Goal: Information Seeking & Learning: Learn about a topic

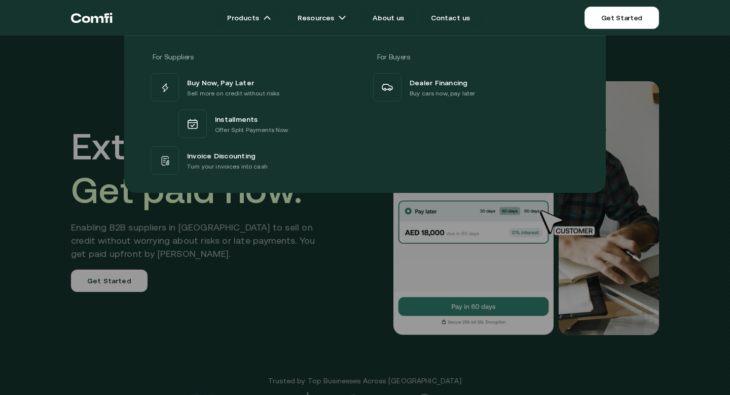
click at [158, 309] on div at bounding box center [365, 232] width 730 height 395
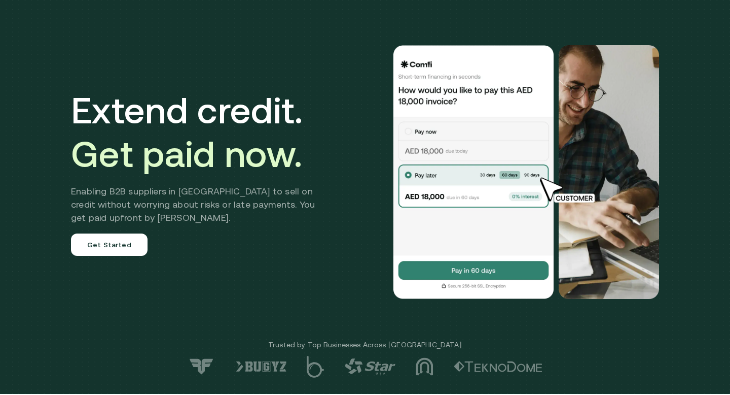
scroll to position [32, 0]
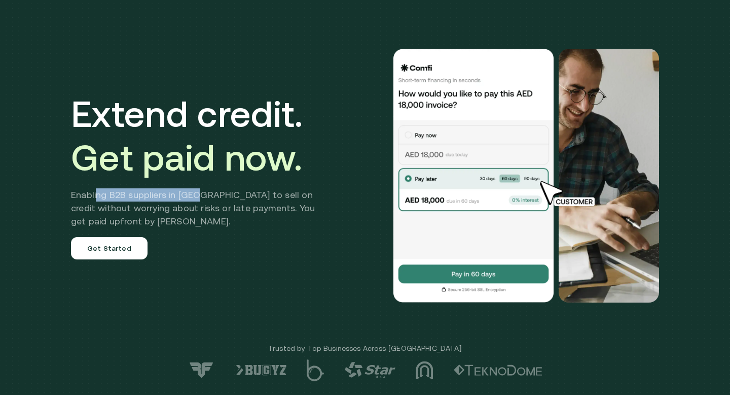
drag, startPoint x: 97, startPoint y: 196, endPoint x: 216, endPoint y: 196, distance: 119.2
click at [216, 196] on h2 "Enabling B2B suppliers in [GEOGRAPHIC_DATA] to sell on credit without worrying …" at bounding box center [200, 208] width 259 height 40
click at [237, 195] on h2 "Enabling B2B suppliers in [GEOGRAPHIC_DATA] to sell on credit without worrying …" at bounding box center [200, 208] width 259 height 40
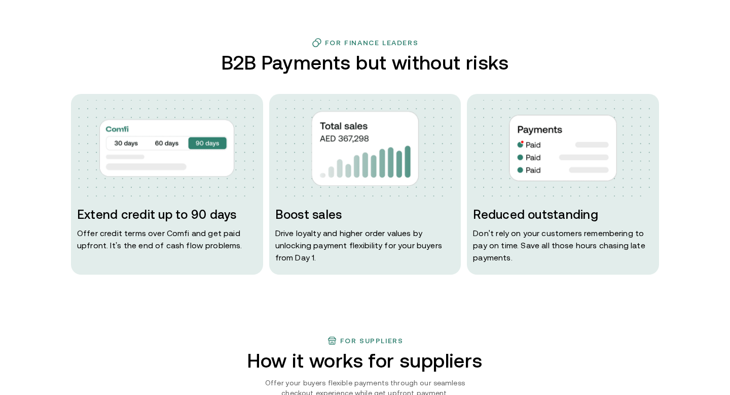
scroll to position [469, 0]
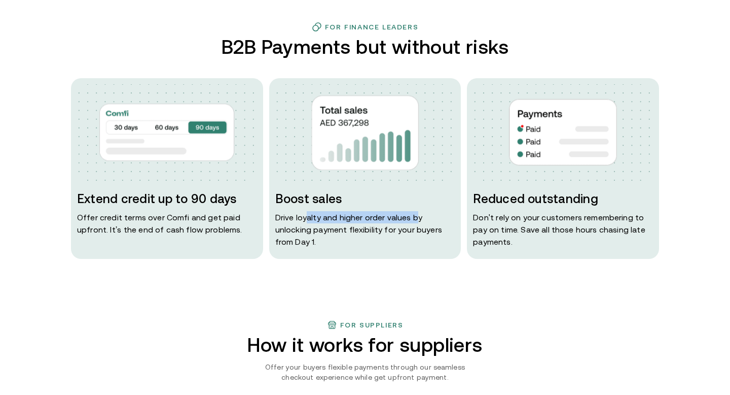
drag, startPoint x: 308, startPoint y: 218, endPoint x: 413, endPoint y: 218, distance: 105.0
click at [413, 218] on p "Drive loyalty and higher order values by unlocking payment flexibility for your…" at bounding box center [365, 229] width 180 height 37
click at [327, 233] on p "Drive loyalty and higher order values by unlocking payment flexibility for your…" at bounding box center [365, 229] width 180 height 37
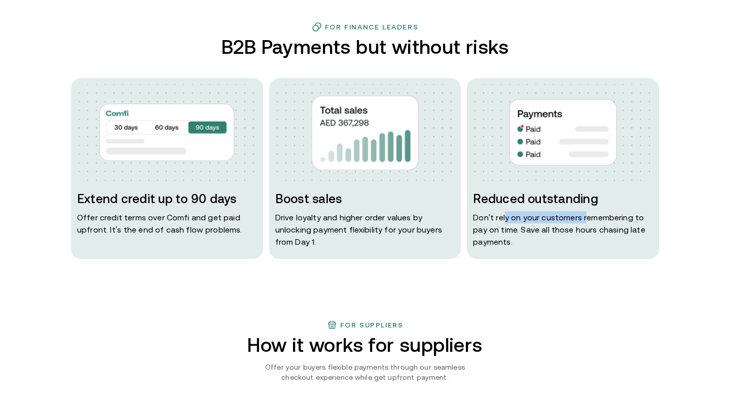
drag, startPoint x: 503, startPoint y: 218, endPoint x: 623, endPoint y: 218, distance: 120.2
click at [623, 218] on p "Don ' t rely on your customers remembering to pay on time. Save all those hours…" at bounding box center [563, 229] width 180 height 37
click at [547, 230] on p "Don ' t rely on your customers remembering to pay on time. Save all those hours…" at bounding box center [563, 229] width 180 height 37
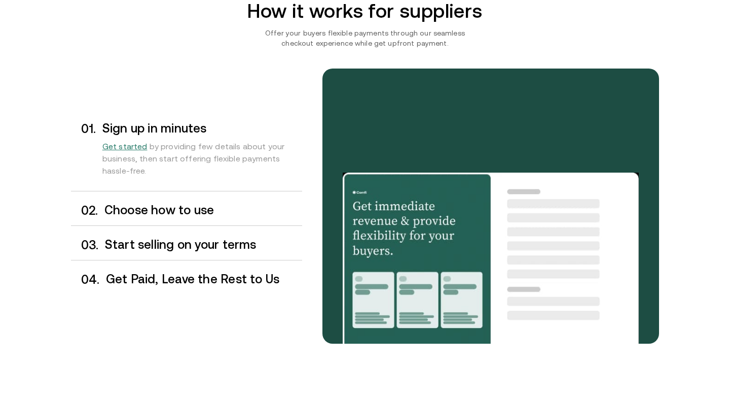
scroll to position [818, 0]
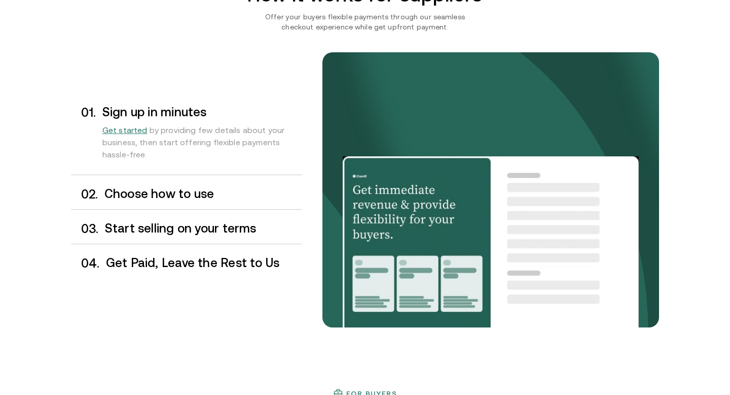
click at [136, 191] on h3 "Choose how to use" at bounding box center [203, 193] width 198 height 13
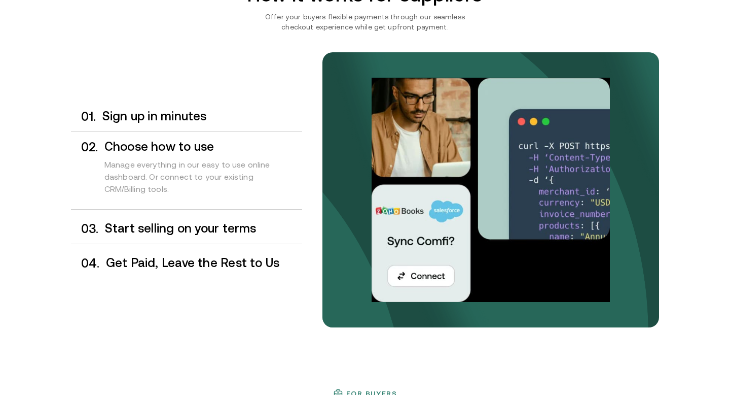
click at [143, 227] on h3 "Start selling on your terms" at bounding box center [203, 228] width 197 height 13
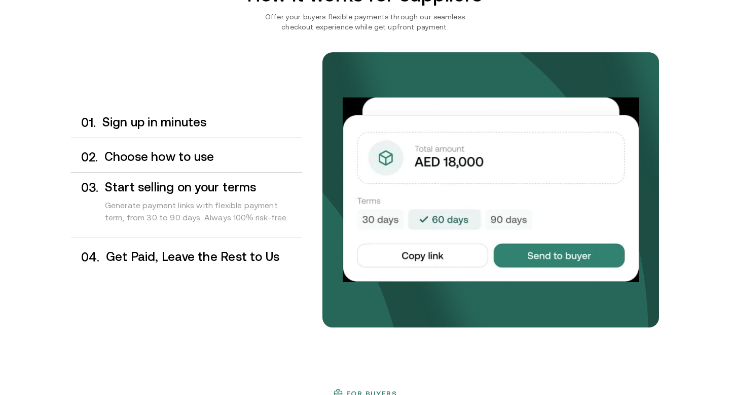
click at [129, 262] on h3 "Get Paid, Leave the Rest to Us" at bounding box center [204, 256] width 196 height 13
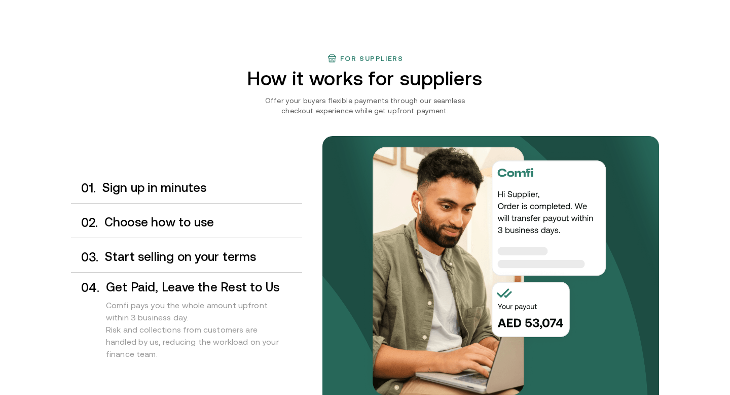
scroll to position [742, 0]
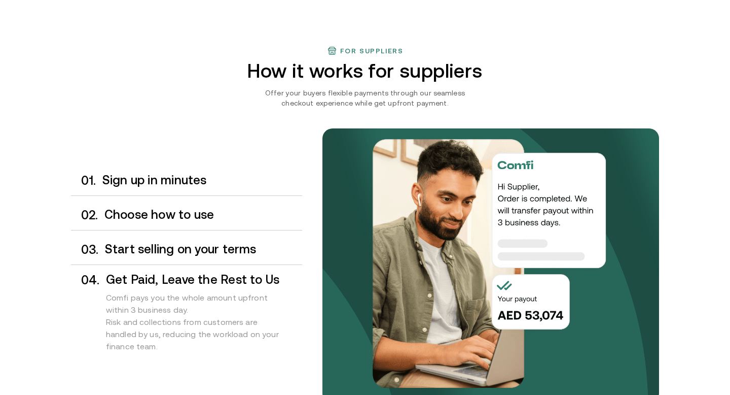
click at [155, 259] on div "0 3 . Start selling on your terms" at bounding box center [186, 249] width 231 height 30
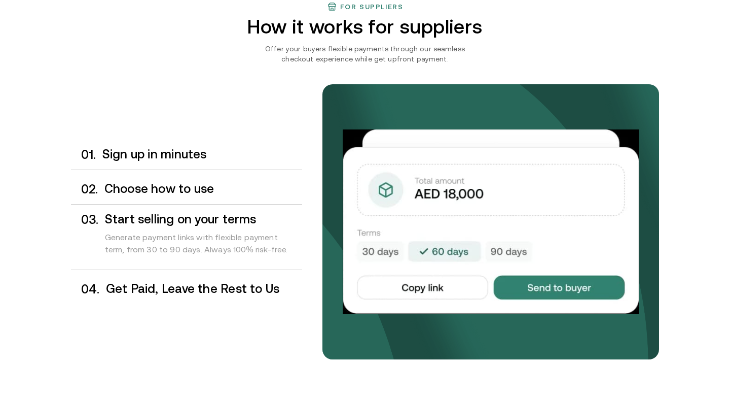
scroll to position [790, 0]
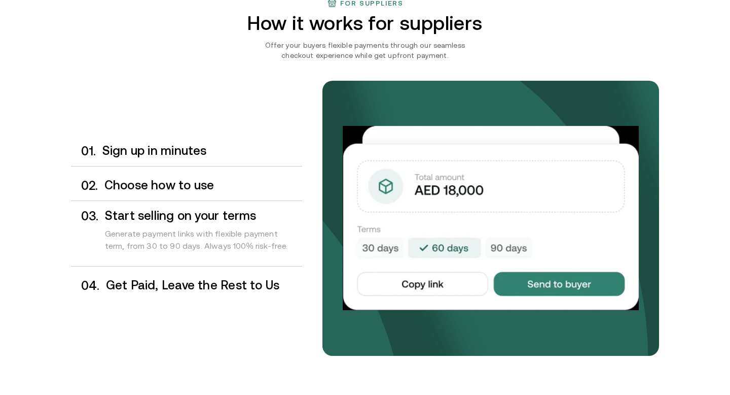
click at [157, 159] on div "0 1 . Sign up in minutes" at bounding box center [186, 151] width 231 height 30
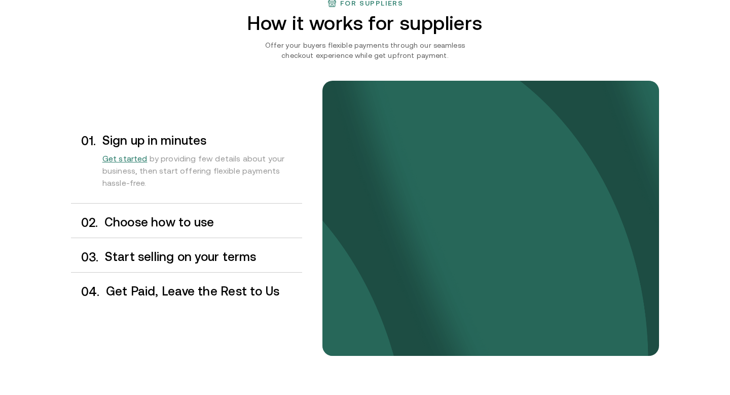
click at [147, 224] on h3 "Choose how to use" at bounding box center [203, 222] width 198 height 13
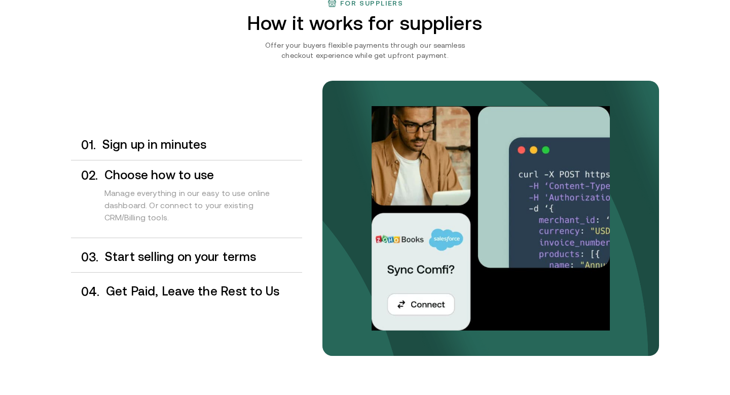
click at [169, 250] on h3 "Start selling on your terms" at bounding box center [203, 256] width 197 height 13
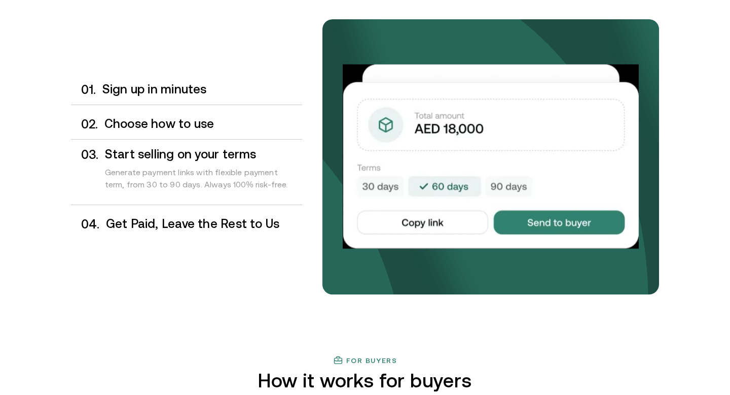
scroll to position [852, 0]
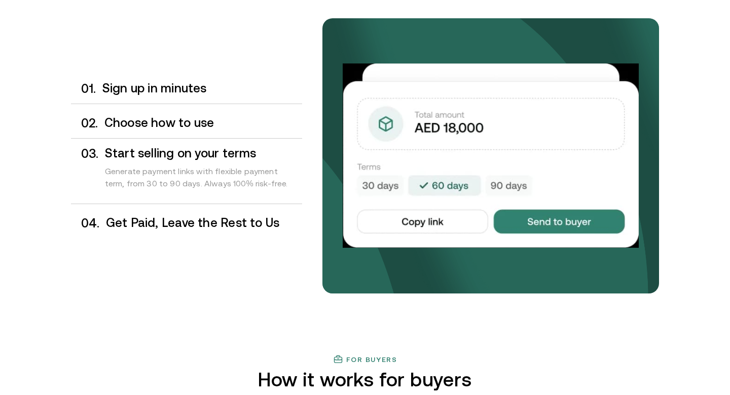
click at [157, 222] on h3 "Get Paid, Leave the Rest to Us" at bounding box center [204, 222] width 196 height 13
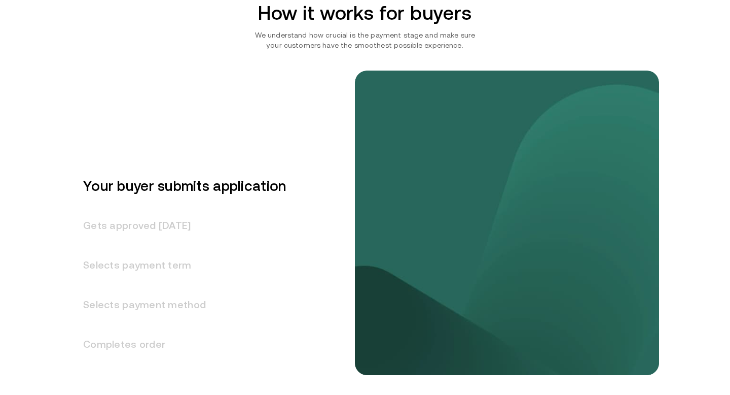
scroll to position [1243, 0]
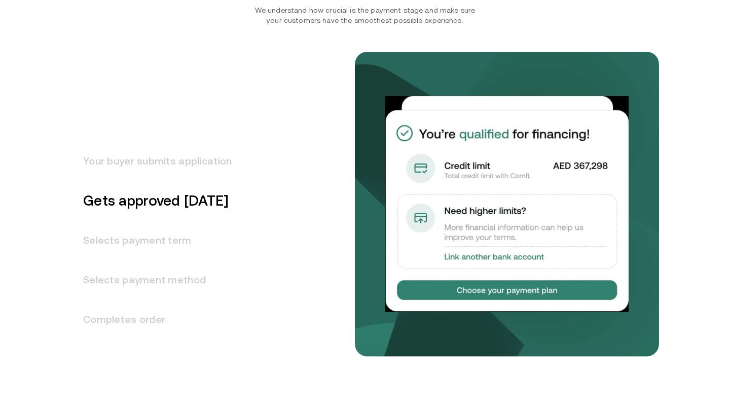
click at [163, 167] on h3 "Your buyer submits application" at bounding box center [151, 161] width 161 height 40
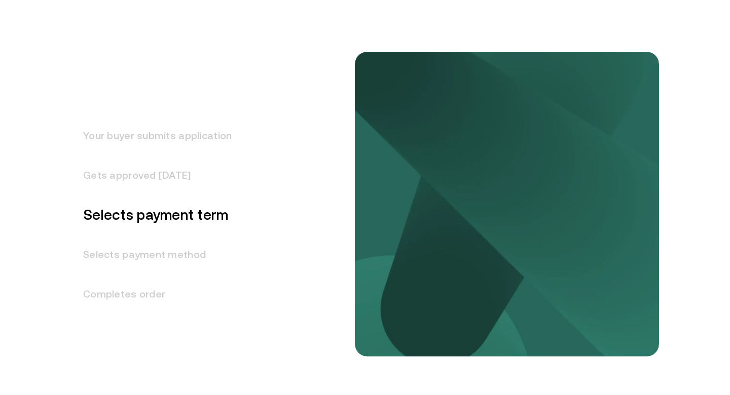
scroll to position [1271, 0]
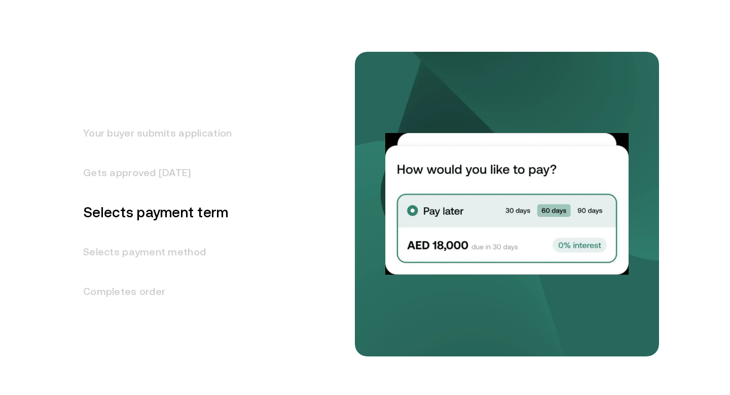
click at [148, 169] on h3 "Gets approved [DATE]" at bounding box center [151, 173] width 161 height 40
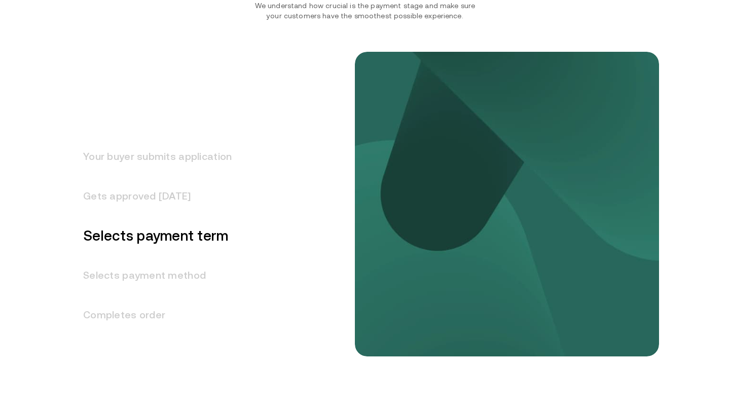
scroll to position [1247, 0]
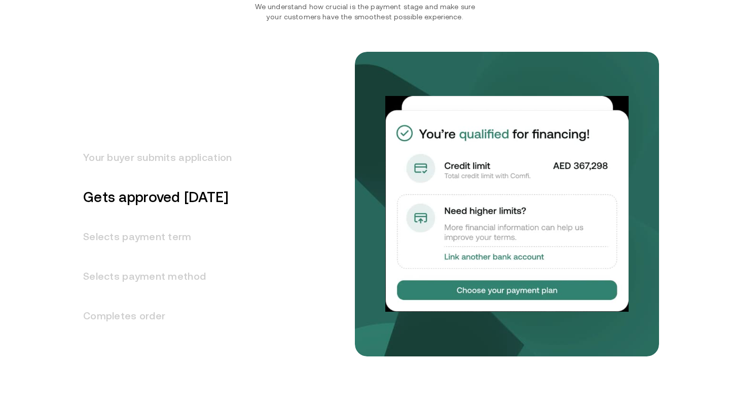
click at [132, 237] on h3 "Selects payment term" at bounding box center [151, 237] width 161 height 40
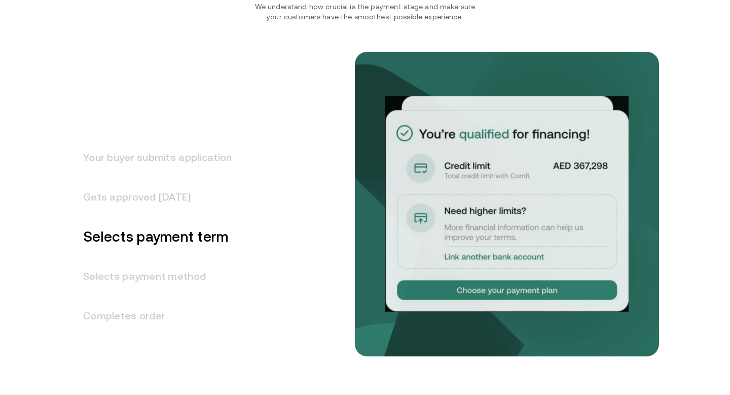
scroll to position [1286, 0]
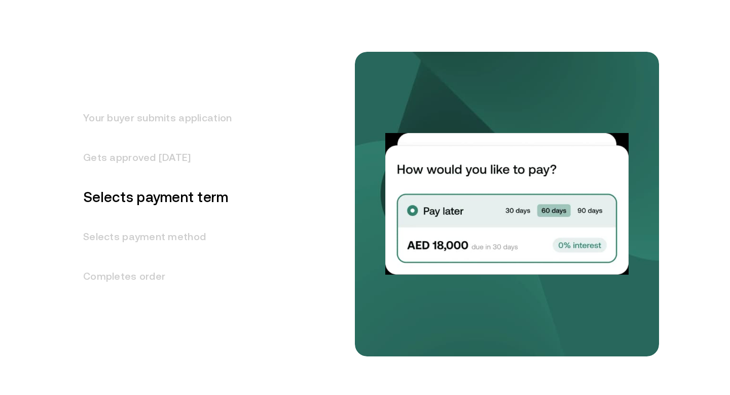
click at [138, 158] on h3 "Gets approved [DATE]" at bounding box center [151, 157] width 161 height 40
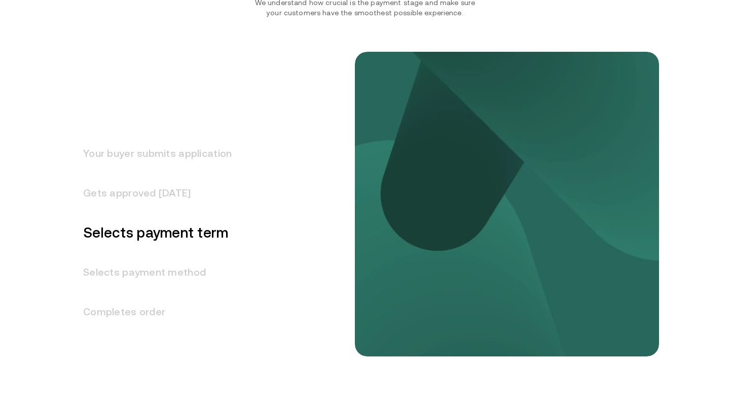
scroll to position [1247, 0]
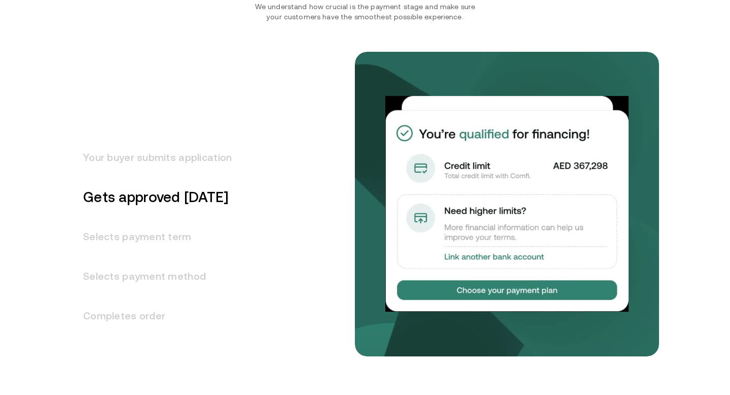
click at [138, 230] on h3 "Selects payment term" at bounding box center [151, 237] width 161 height 40
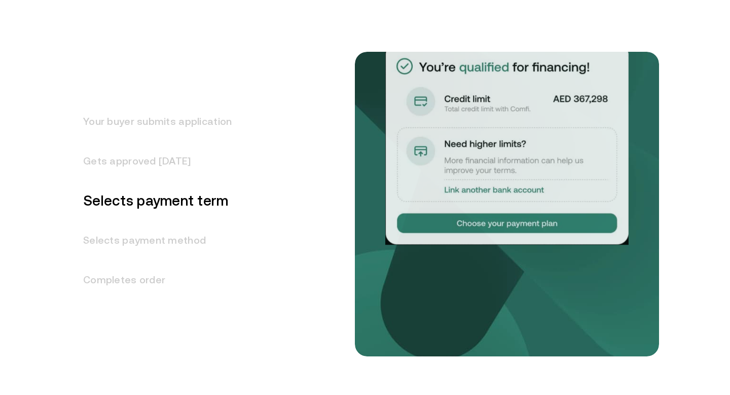
scroll to position [1286, 0]
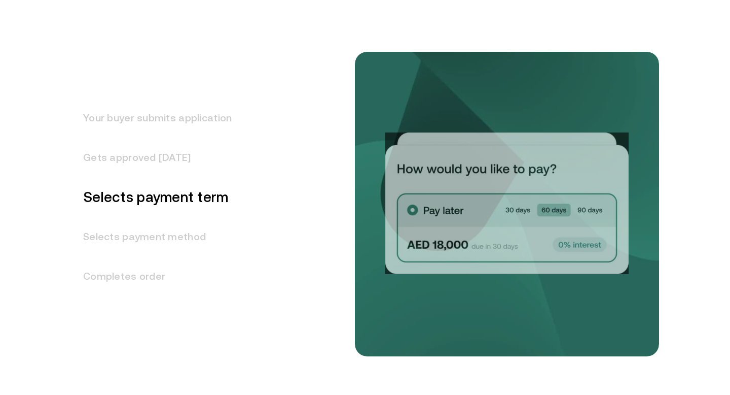
click at [149, 240] on h3 "Selects payment method" at bounding box center [151, 237] width 161 height 40
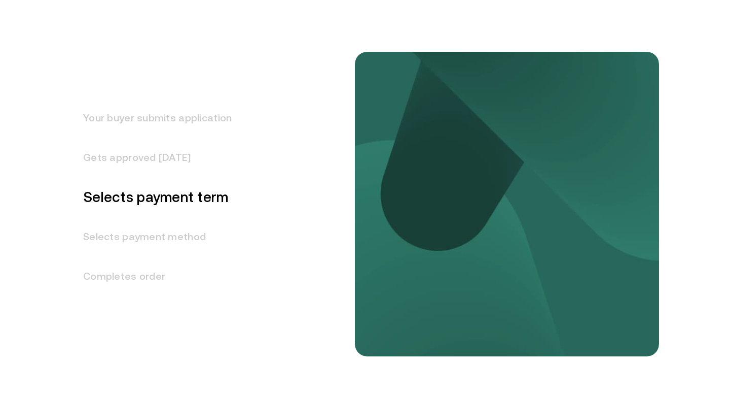
scroll to position [1326, 0]
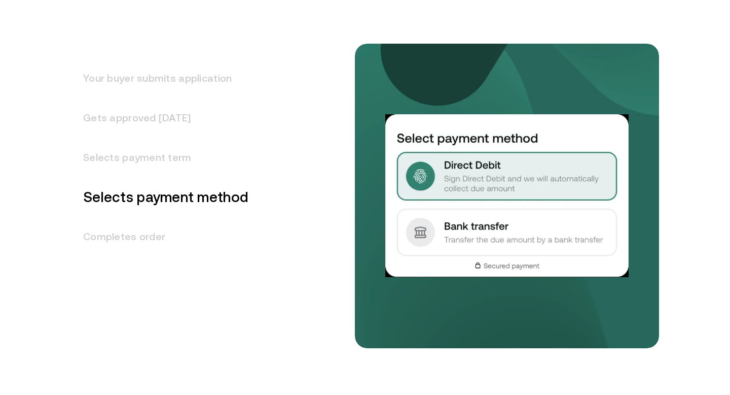
click at [132, 234] on h3 "Completes order" at bounding box center [159, 237] width 177 height 40
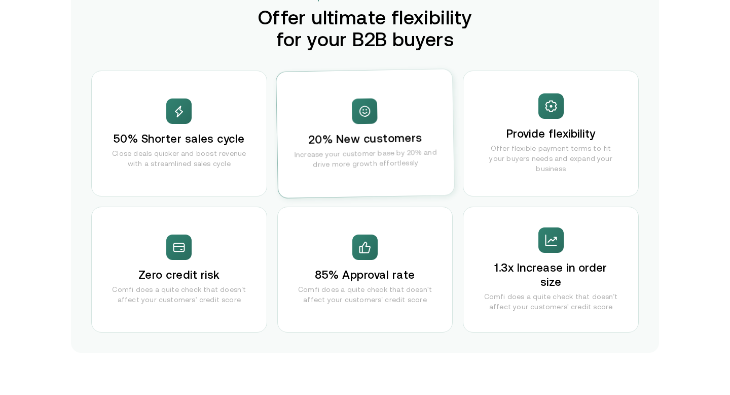
scroll to position [1989, 0]
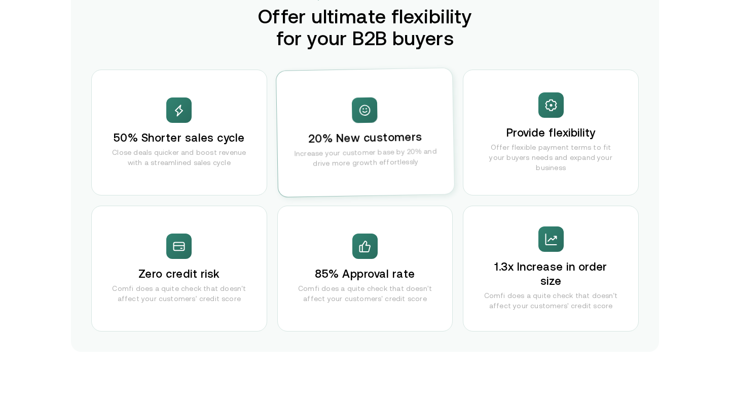
click at [458, 199] on div "50% Shorter sales cycle Close deals quicker and boost revenue with a streamline…" at bounding box center [365, 200] width 548 height 262
drag, startPoint x: 575, startPoint y: 155, endPoint x: 591, endPoint y: 155, distance: 15.7
click at [591, 155] on p "Offer flexible payment terms to fit your buyers needs and expand your business" at bounding box center [551, 157] width 134 height 30
click at [604, 155] on p "Offer flexible payment terms to fit your buyers needs and expand your business" at bounding box center [551, 157] width 134 height 30
drag, startPoint x: 510, startPoint y: 163, endPoint x: 596, endPoint y: 163, distance: 86.2
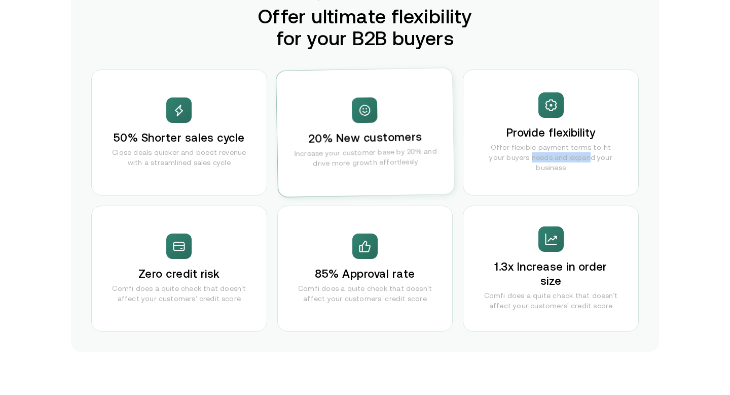
click at [596, 163] on p "Offer flexible payment terms to fit your buyers needs and expand your business" at bounding box center [551, 157] width 134 height 30
click at [607, 163] on p "Offer flexible payment terms to fit your buyers needs and expand your business" at bounding box center [551, 157] width 134 height 30
click at [563, 152] on p "Offer flexible payment terms to fit your buyers needs and expand your business" at bounding box center [551, 157] width 134 height 30
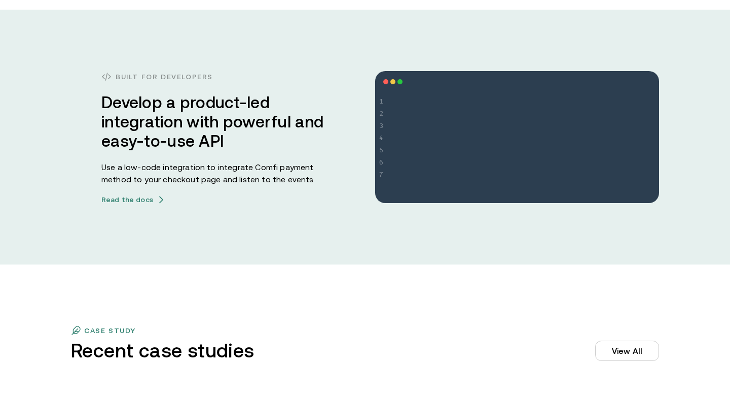
scroll to position [2810, 0]
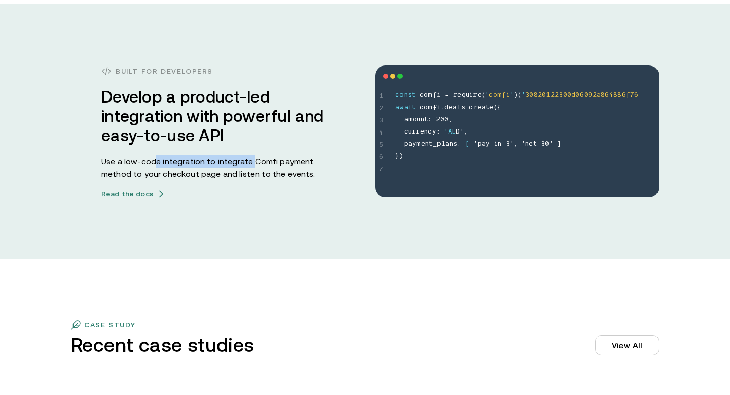
drag, startPoint x: 156, startPoint y: 160, endPoint x: 253, endPoint y: 160, distance: 96.9
click at [253, 160] on p "Use a low-code integration to integrate Comfi payment method to your checkout p…" at bounding box center [212, 167] width 223 height 24
click at [269, 161] on p "Use a low-code integration to integrate Comfi payment method to your checkout p…" at bounding box center [212, 167] width 223 height 24
drag, startPoint x: 134, startPoint y: 178, endPoint x: 238, endPoint y: 178, distance: 104.0
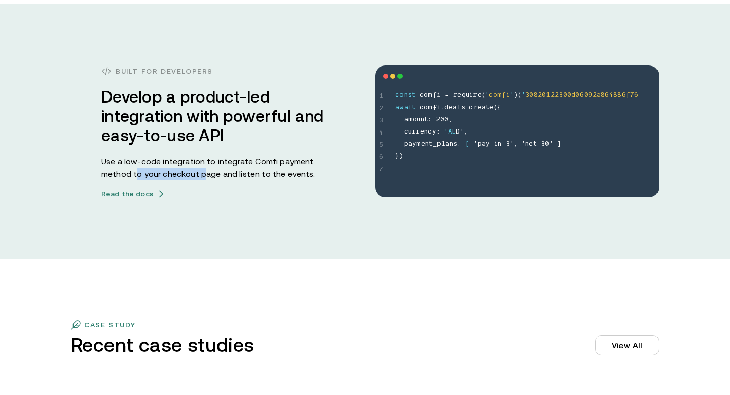
click at [238, 178] on p "Use a low-code integration to integrate Comfi payment method to your checkout p…" at bounding box center [212, 167] width 223 height 24
click at [253, 177] on p "Use a low-code integration to integrate Comfi payment method to your checkout p…" at bounding box center [212, 167] width 223 height 24
drag, startPoint x: 135, startPoint y: 174, endPoint x: 266, endPoint y: 174, distance: 130.8
click at [266, 174] on p "Use a low-code integration to integrate Comfi payment method to your checkout p…" at bounding box center [212, 167] width 223 height 24
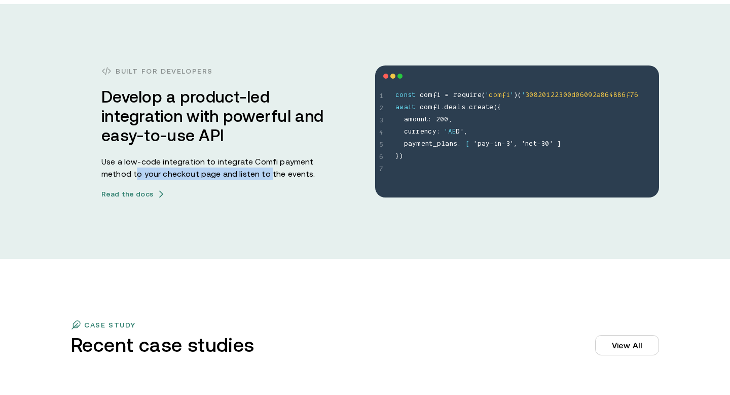
click at [277, 174] on p "Use a low-code integration to integrate Comfi payment method to your checkout p…" at bounding box center [212, 167] width 223 height 24
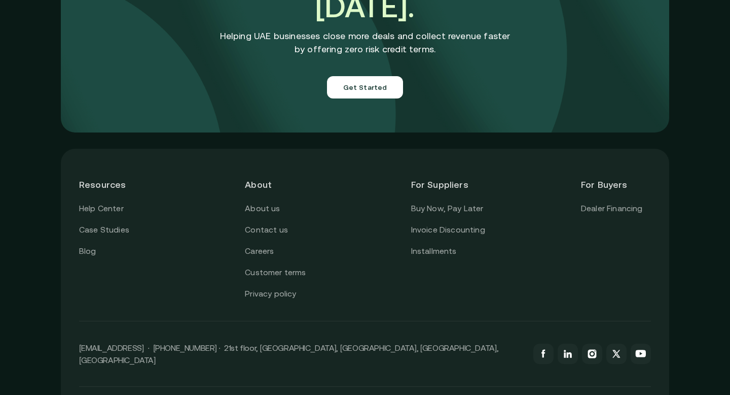
scroll to position [3593, 0]
click at [448, 223] on link "Invoice Discounting" at bounding box center [448, 229] width 74 height 13
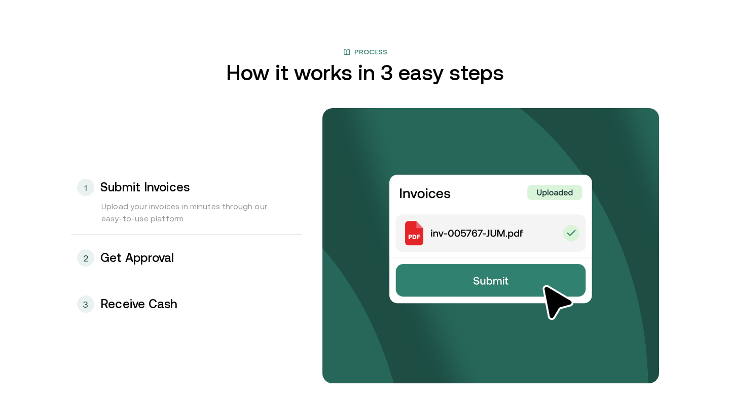
scroll to position [1011, 0]
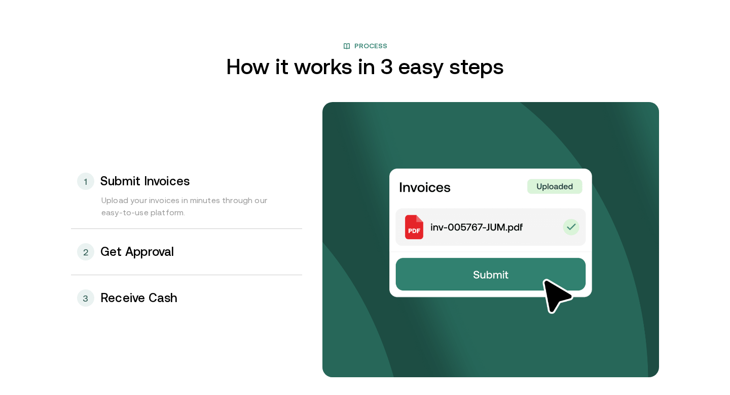
click at [135, 253] on h3 "Get Approval" at bounding box center [137, 251] width 74 height 13
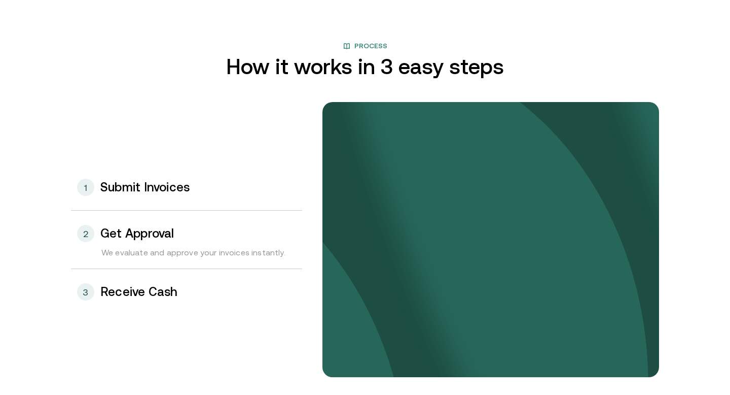
click at [136, 278] on div "3 Receive Cash" at bounding box center [186, 292] width 231 height 46
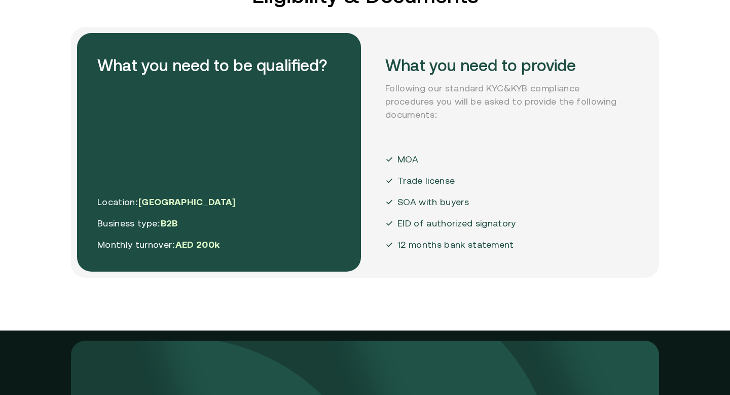
scroll to position [2455, 0]
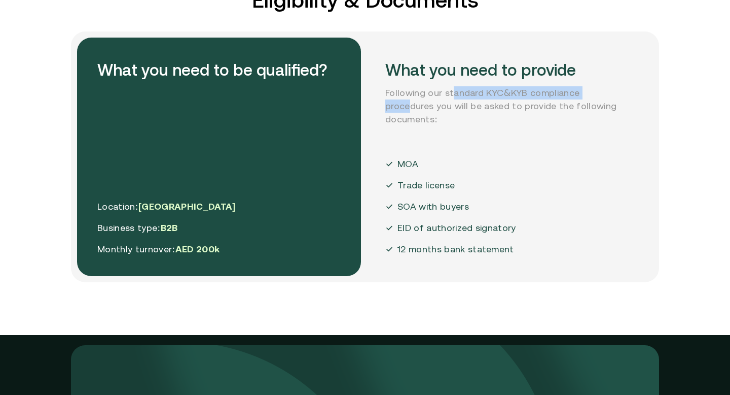
drag, startPoint x: 555, startPoint y: 93, endPoint x: 606, endPoint y: 93, distance: 51.7
click at [606, 93] on p "Following our standard KYC&KYB compliance procedures you will be asked to provi…" at bounding box center [506, 106] width 243 height 40
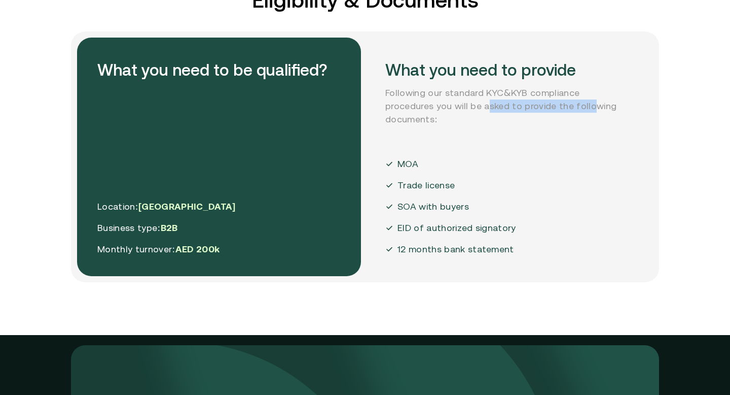
drag, startPoint x: 462, startPoint y: 109, endPoint x: 588, endPoint y: 109, distance: 126.3
click at [588, 109] on p "Following our standard KYC&KYB compliance procedures you will be asked to provi…" at bounding box center [506, 106] width 243 height 40
click at [515, 106] on p "Following our standard KYC&KYB compliance procedures you will be asked to provi…" at bounding box center [506, 106] width 243 height 40
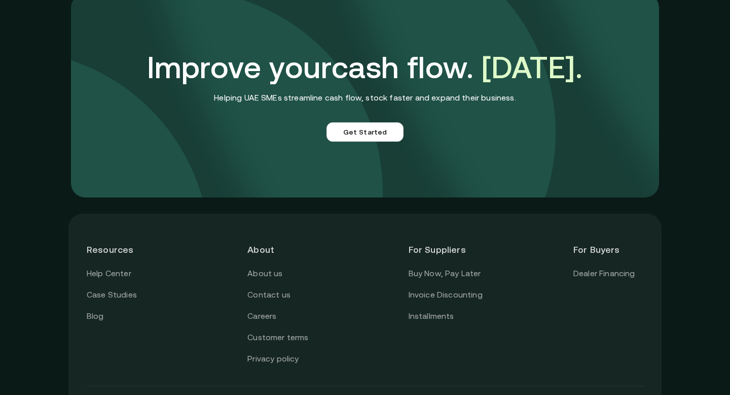
scroll to position [2815, 0]
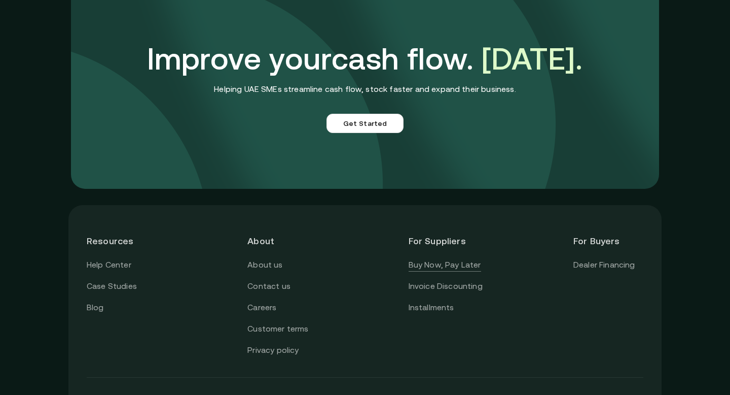
click at [443, 265] on link "Buy Now, Pay Later" at bounding box center [445, 264] width 73 height 13
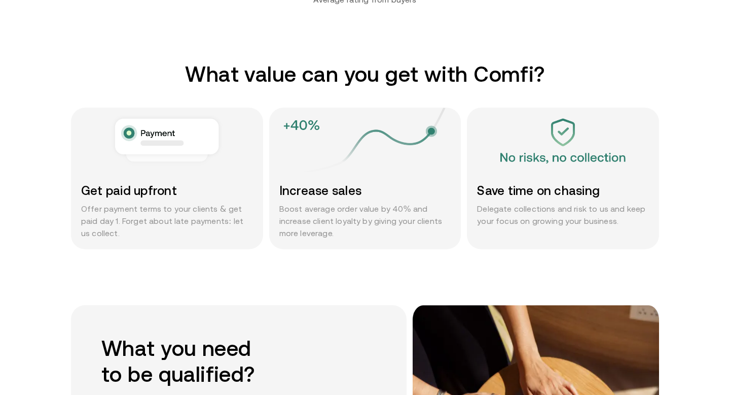
scroll to position [517, 0]
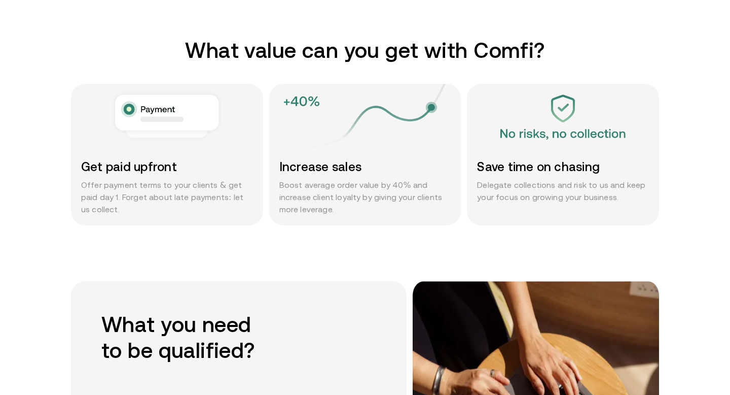
drag, startPoint x: 488, startPoint y: 183, endPoint x: 590, endPoint y: 183, distance: 101.4
click at [589, 183] on p "Delegate collections and risk to us and keep your focus on growing your busines…" at bounding box center [563, 190] width 172 height 24
click at [618, 186] on p "Delegate collections and risk to us and keep your focus on growing your busines…" at bounding box center [563, 190] width 172 height 24
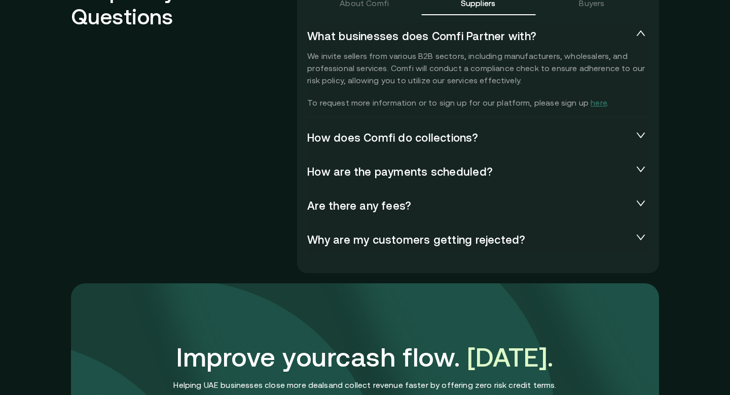
scroll to position [2270, 0]
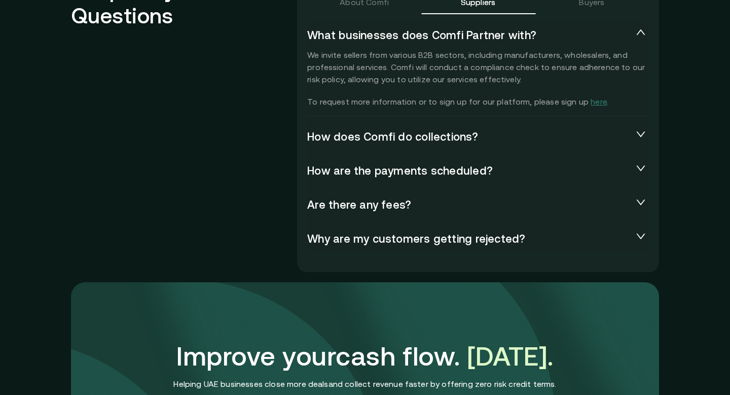
click at [496, 136] on span "How does Comfi do collections?" at bounding box center [470, 137] width 326 height 14
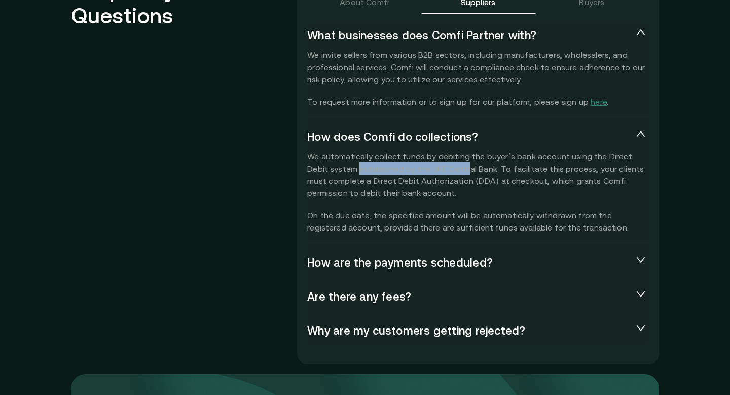
drag, startPoint x: 336, startPoint y: 170, endPoint x: 448, endPoint y: 170, distance: 112.6
click at [448, 170] on p "We automatically collect funds by debiting the buyer’s bank account using the D…" at bounding box center [478, 191] width 342 height 83
click at [458, 170] on p "We automatically collect funds by debiting the buyer’s bank account using the D…" at bounding box center [478, 191] width 342 height 83
click at [529, 154] on p "We automatically collect funds by debiting the buyer’s bank account using the D…" at bounding box center [478, 191] width 342 height 83
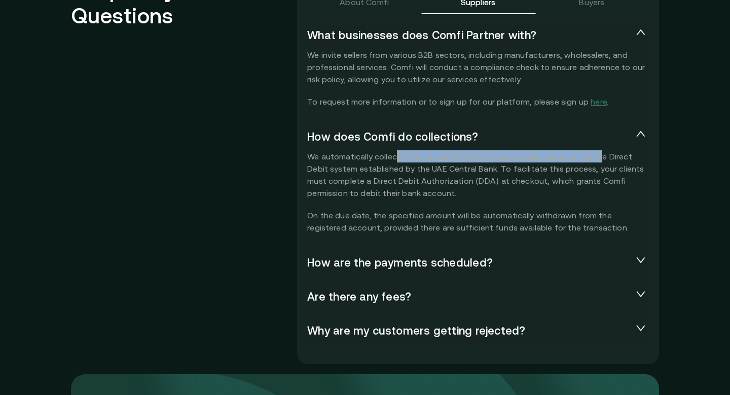
drag, startPoint x: 395, startPoint y: 156, endPoint x: 591, endPoint y: 156, distance: 196.2
click at [591, 156] on p "We automatically collect funds by debiting the buyer’s bank account using the D…" at bounding box center [478, 191] width 342 height 83
click at [620, 156] on p "We automatically collect funds by debiting the buyer’s bank account using the D…" at bounding box center [478, 191] width 342 height 83
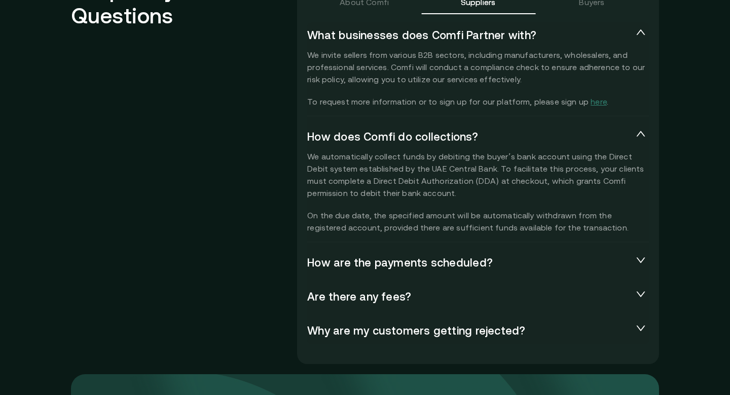
click at [620, 156] on p "We automatically collect funds by debiting the buyer’s bank account using the D…" at bounding box center [478, 191] width 342 height 83
click at [602, 157] on p "We automatically collect funds by debiting the buyer’s bank account using the D…" at bounding box center [478, 191] width 342 height 83
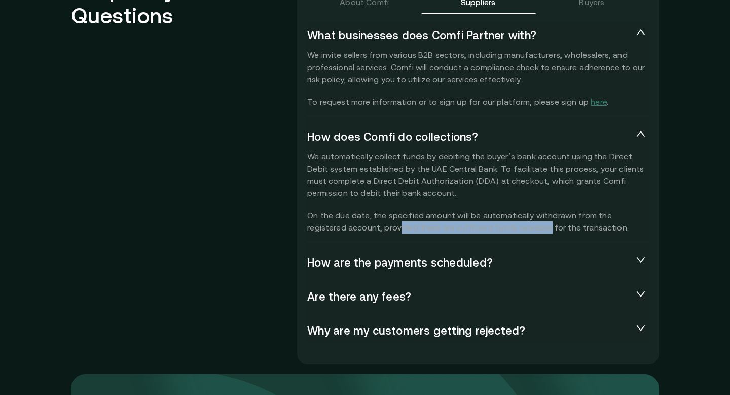
drag, startPoint x: 357, startPoint y: 229, endPoint x: 504, endPoint y: 229, distance: 146.0
click at [504, 229] on p "We automatically collect funds by debiting the buyer’s bank account using the D…" at bounding box center [478, 191] width 342 height 83
click at [528, 229] on p "We automatically collect funds by debiting the buyer’s bank account using the D…" at bounding box center [478, 191] width 342 height 83
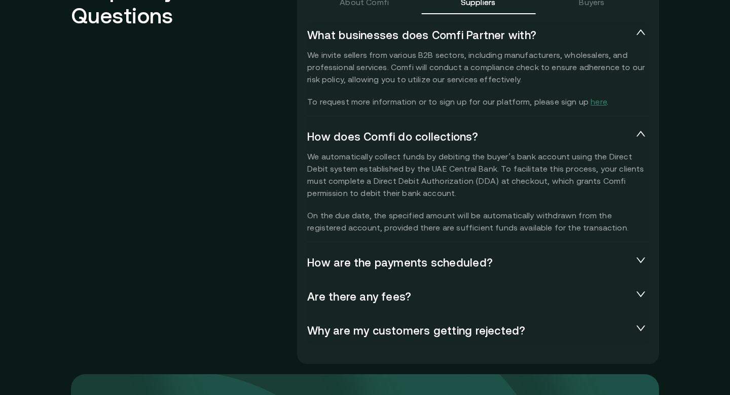
click at [385, 288] on div "Are there any fees?" at bounding box center [478, 296] width 342 height 26
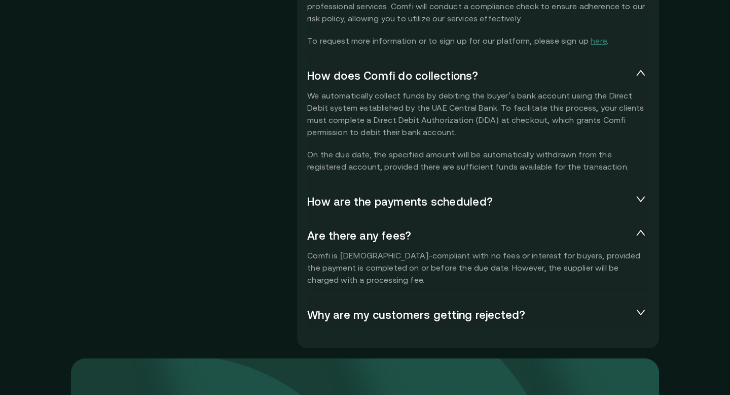
scroll to position [2345, 0]
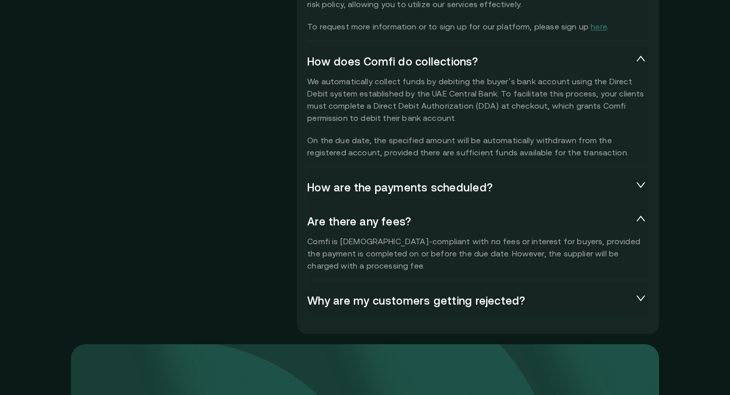
click at [440, 299] on span "Why are my customers getting rejected?" at bounding box center [470, 301] width 326 height 14
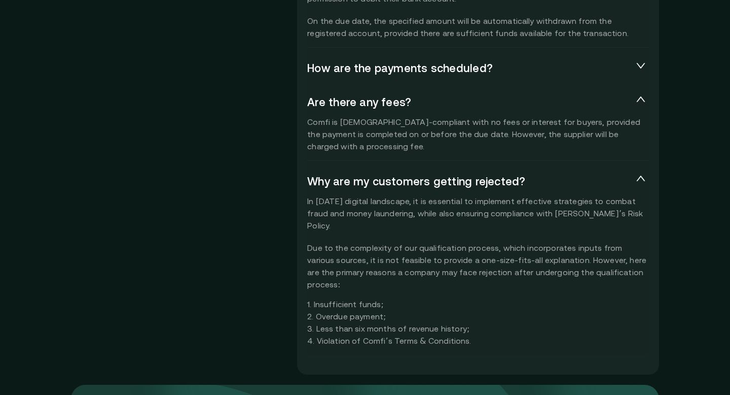
scroll to position [2469, 0]
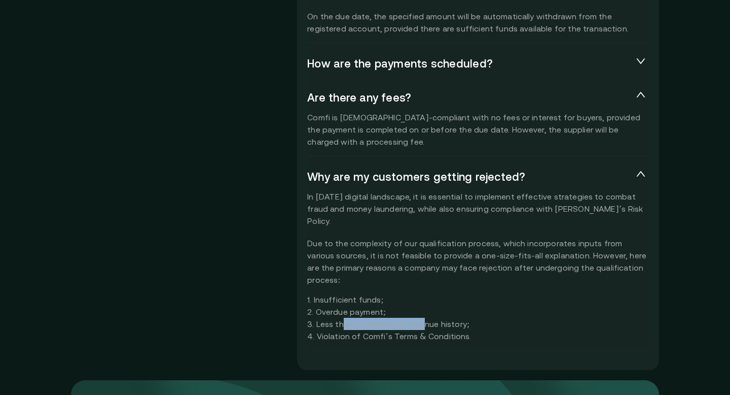
drag, startPoint x: 339, startPoint y: 299, endPoint x: 451, endPoint y: 299, distance: 112.1
click at [451, 299] on div "In today’s digital landscape, it is essential to implement effective strategies…" at bounding box center [478, 266] width 342 height 152
drag, startPoint x: 353, startPoint y: 311, endPoint x: 461, endPoint y: 311, distance: 108.0
click at [460, 311] on div "In today’s digital landscape, it is essential to implement effective strategies…" at bounding box center [478, 266] width 342 height 152
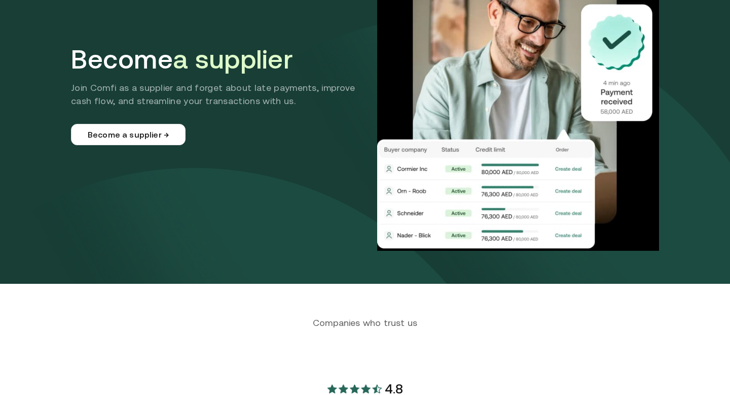
scroll to position [0, 0]
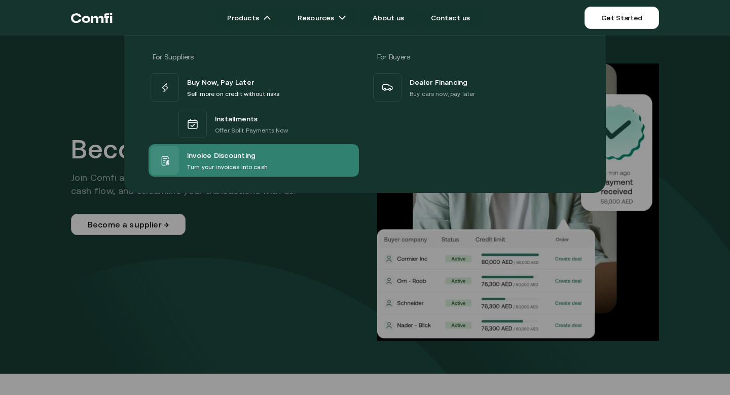
click at [220, 157] on span "Invoice Discounting" at bounding box center [221, 155] width 68 height 13
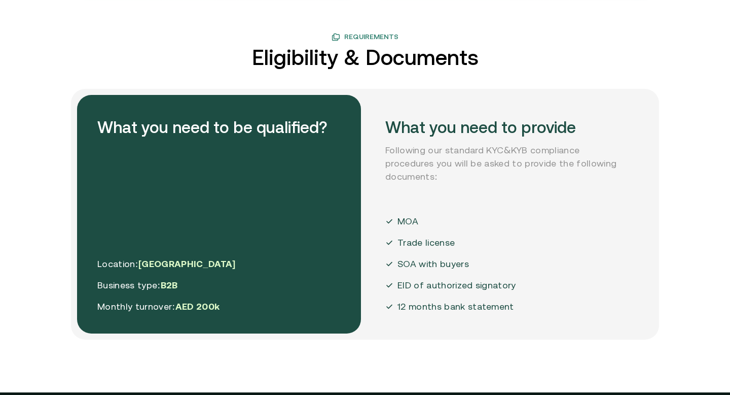
scroll to position [2399, 0]
